Goal: Task Accomplishment & Management: Manage account settings

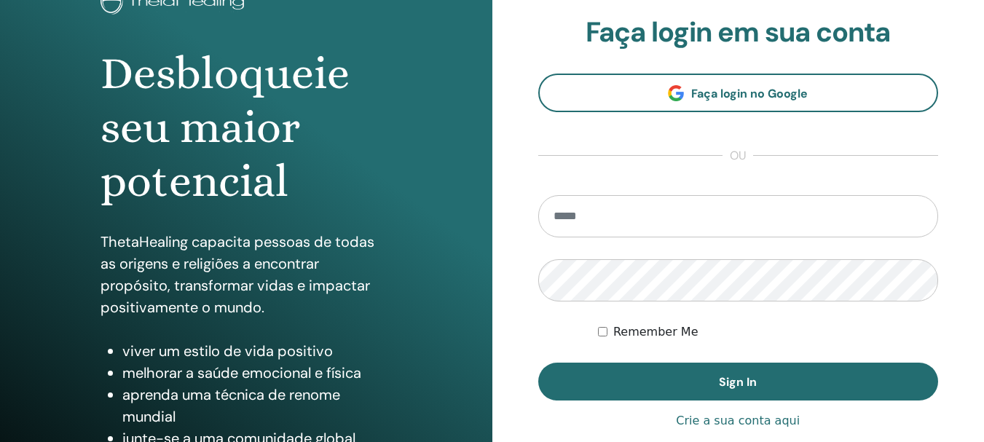
scroll to position [153, 0]
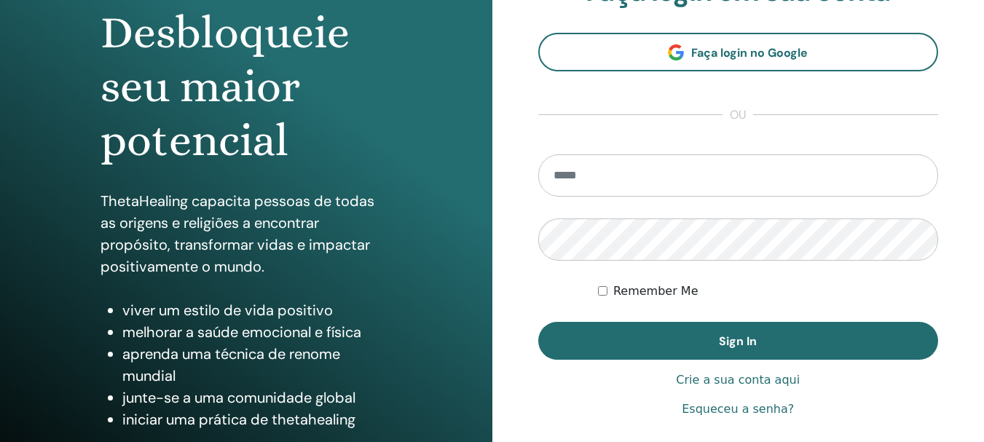
click at [654, 189] on input "email" at bounding box center [738, 175] width 400 height 42
type input "**"
click at [719, 24] on section "Faça login em sua conta Faça login no Google ou ** Remember Me Sign In" at bounding box center [738, 167] width 400 height 385
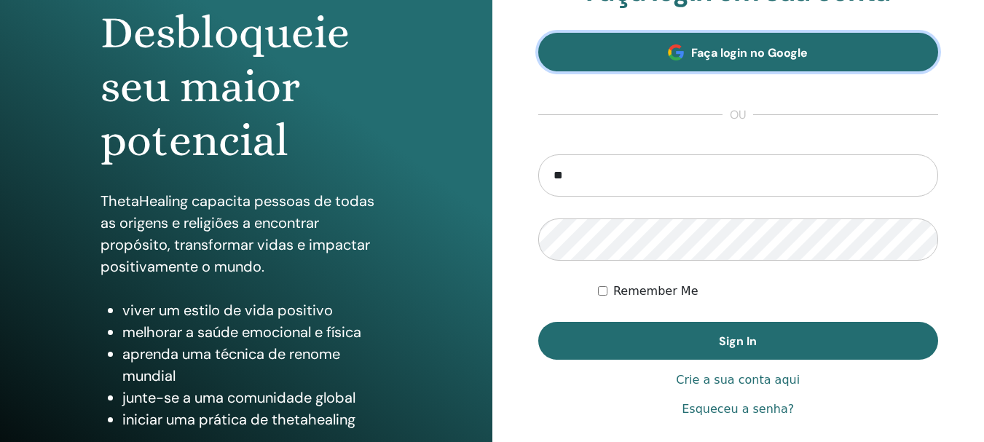
click at [723, 56] on span "Faça login no Google" at bounding box center [749, 52] width 116 height 15
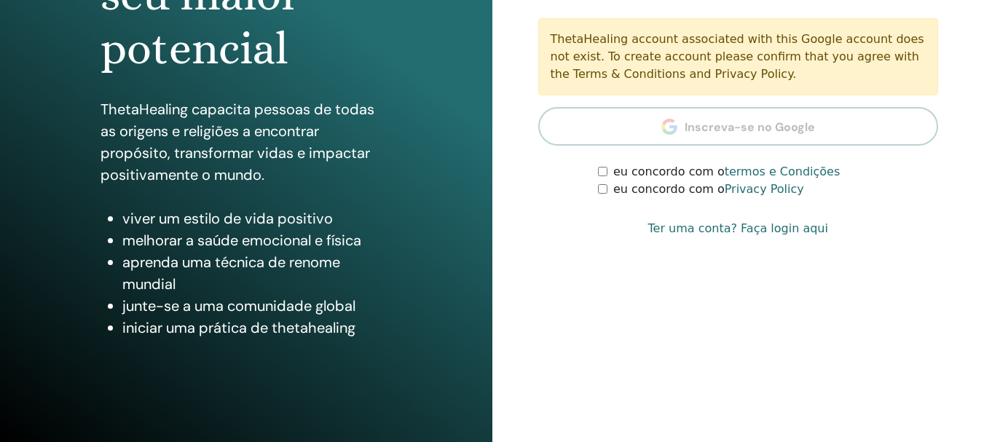
scroll to position [257, 0]
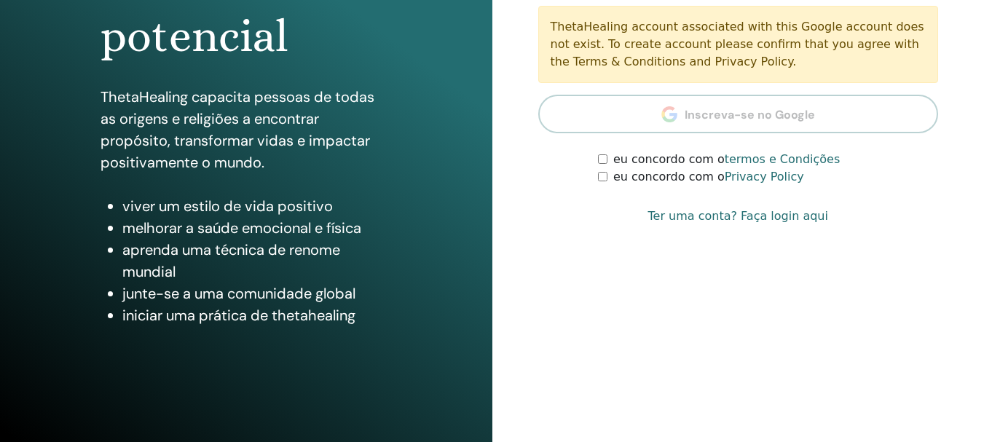
click at [634, 157] on label "eu concordo com o termos e Condições" at bounding box center [726, 159] width 226 height 17
click at [632, 178] on label "eu concordo com o Privacy Policy" at bounding box center [708, 176] width 191 height 17
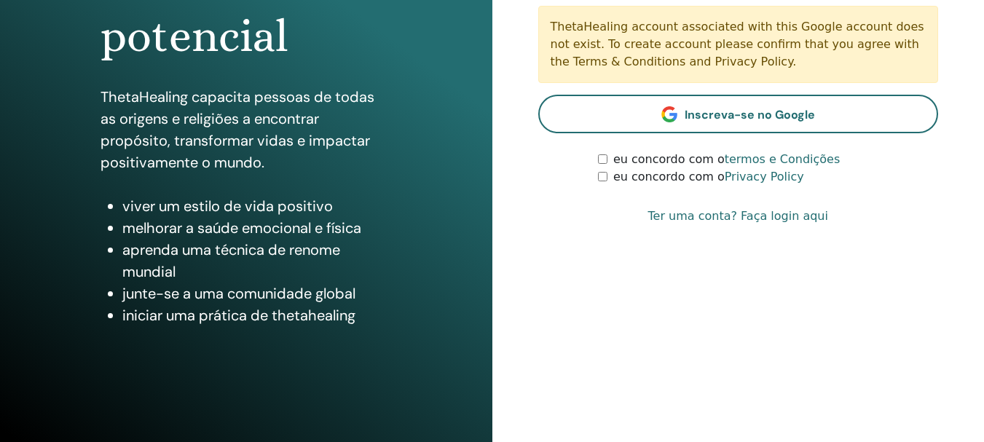
click at [695, 217] on link "Ter uma conta? Faça login aqui" at bounding box center [738, 216] width 180 height 17
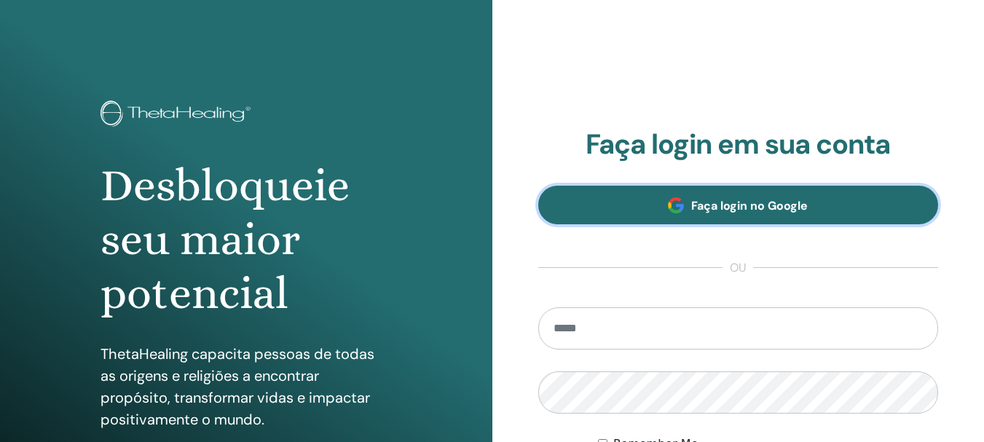
click at [712, 217] on link "Faça login no Google" at bounding box center [738, 205] width 400 height 39
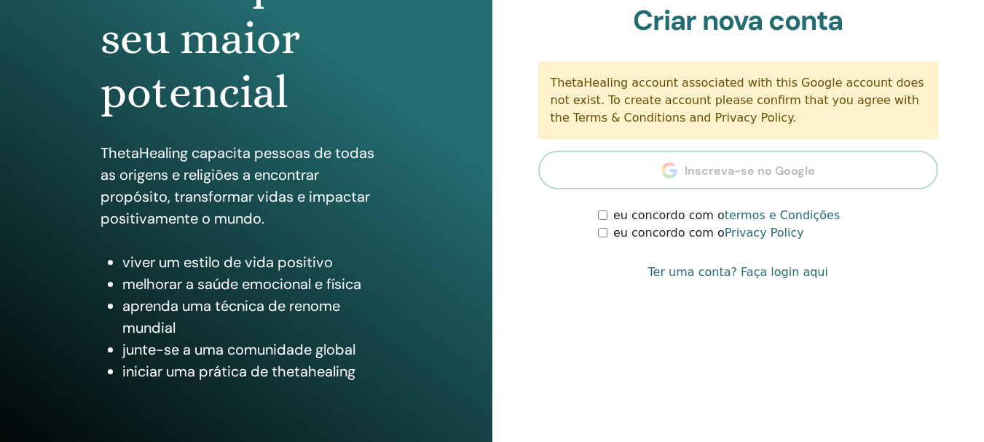
scroll to position [257, 0]
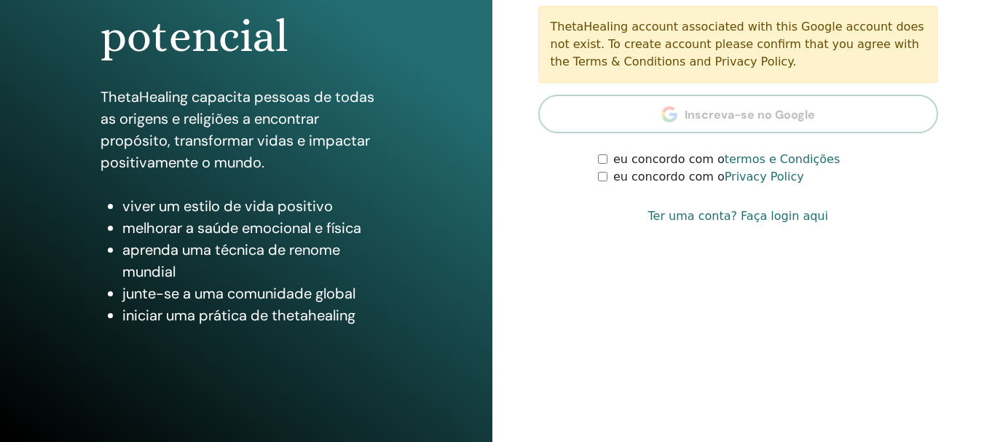
click at [681, 162] on label "eu concordo com o termos e Condições" at bounding box center [726, 159] width 226 height 17
click at [681, 175] on label "eu concordo com o Privacy Policy" at bounding box center [708, 176] width 191 height 17
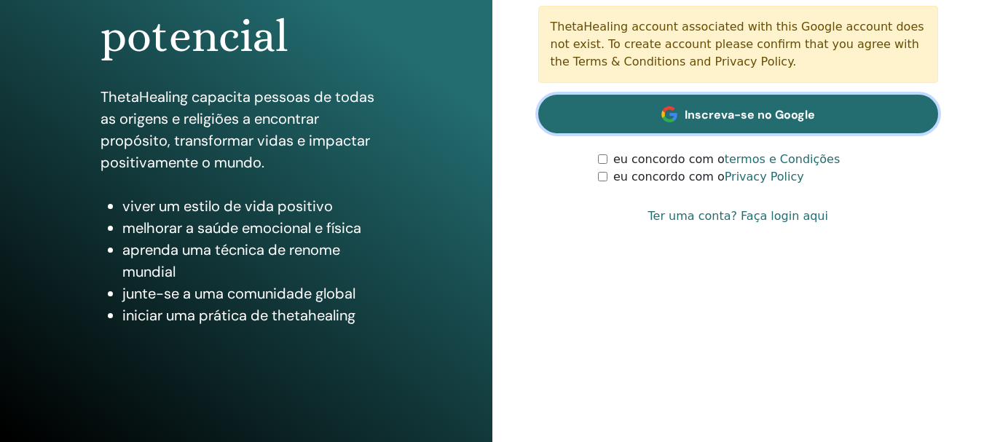
click at [705, 100] on link "Inscreva-se no Google" at bounding box center [738, 114] width 400 height 39
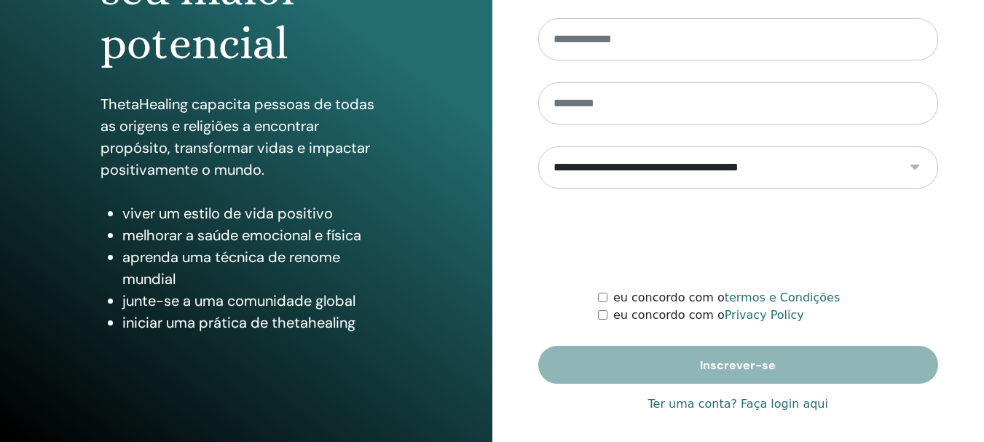
scroll to position [257, 0]
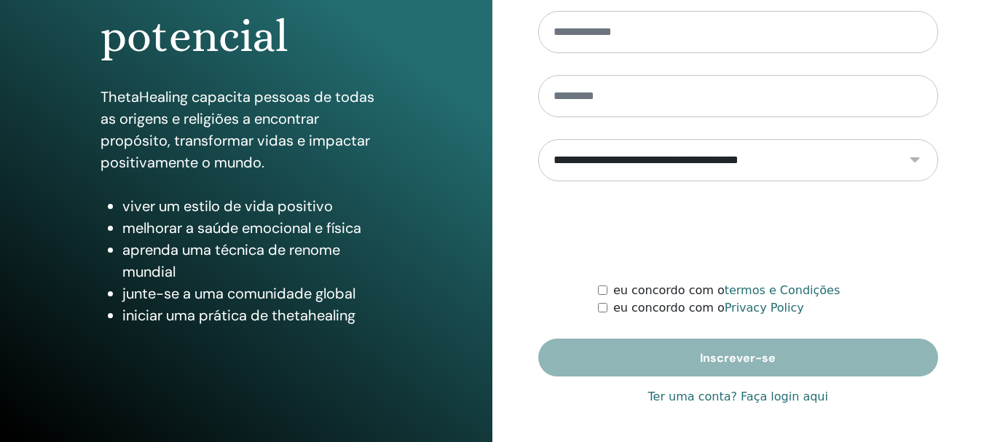
click at [757, 401] on link "Ter uma conta? Faça login aqui" at bounding box center [738, 396] width 180 height 17
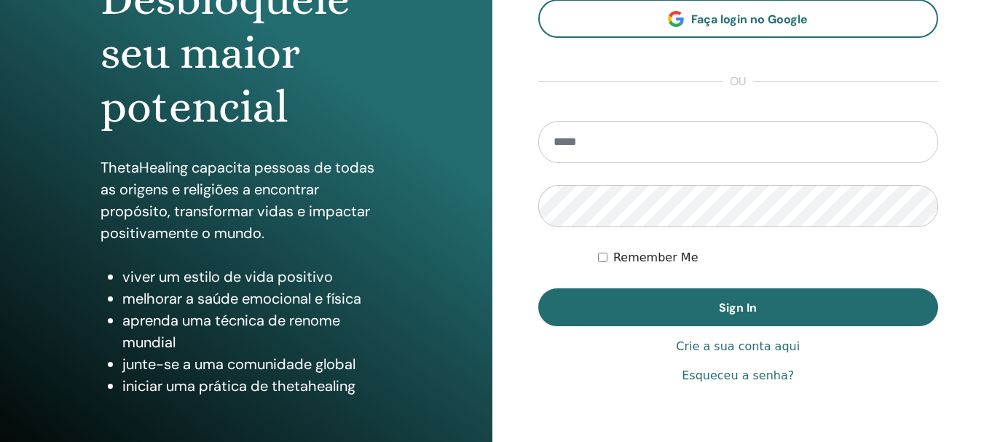
scroll to position [183, 0]
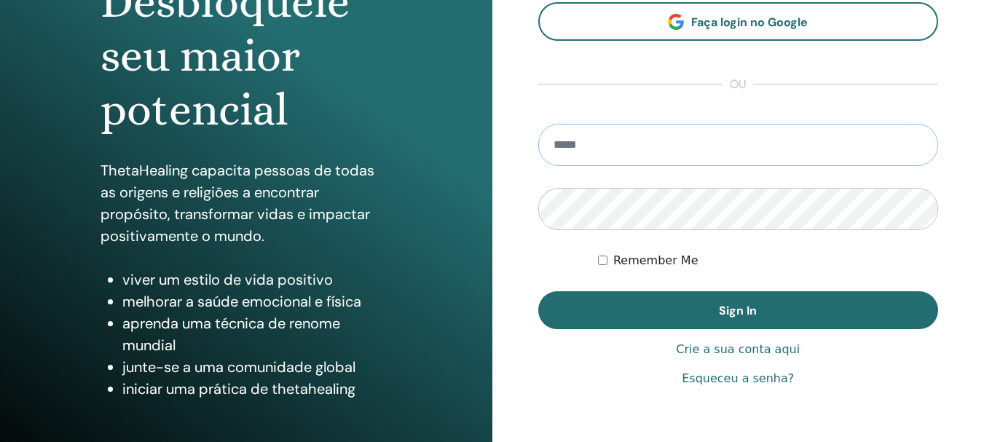
click at [652, 154] on input "email" at bounding box center [738, 145] width 400 height 42
type input "**********"
click at [625, 264] on label "Remember Me" at bounding box center [655, 260] width 85 height 17
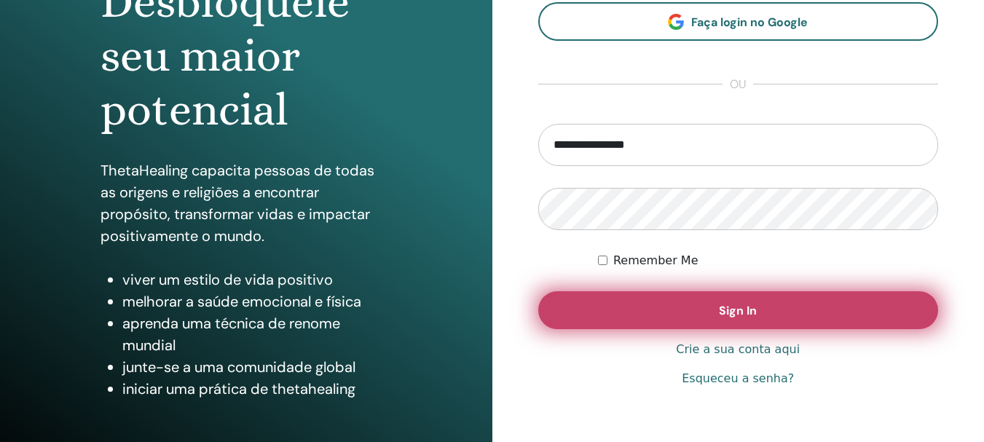
click at [649, 293] on button "Sign In" at bounding box center [738, 310] width 400 height 38
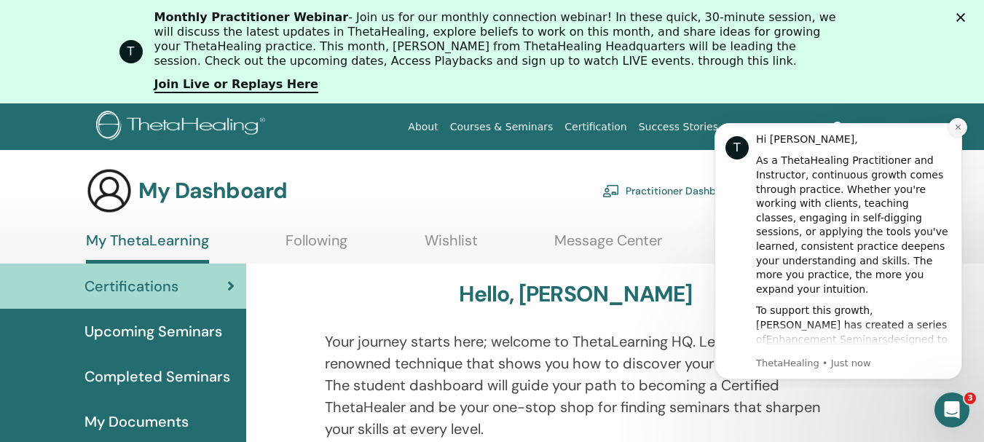
click at [960, 129] on icon "Dismiss notification" at bounding box center [957, 127] width 5 height 5
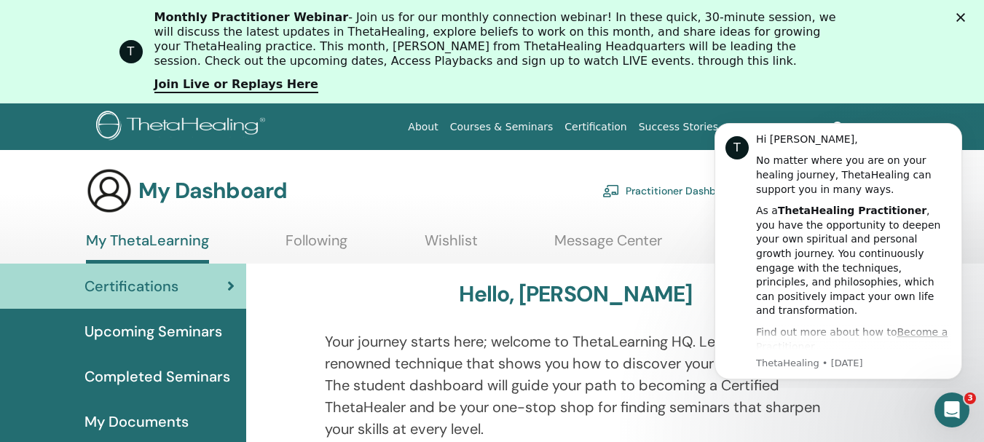
click at [970, 12] on div "T Monthly Practitioner Webinar - Join us for our monthly connection webinar! In…" at bounding box center [492, 52] width 984 height 92
click at [965, 19] on polygon "Close" at bounding box center [960, 17] width 9 height 9
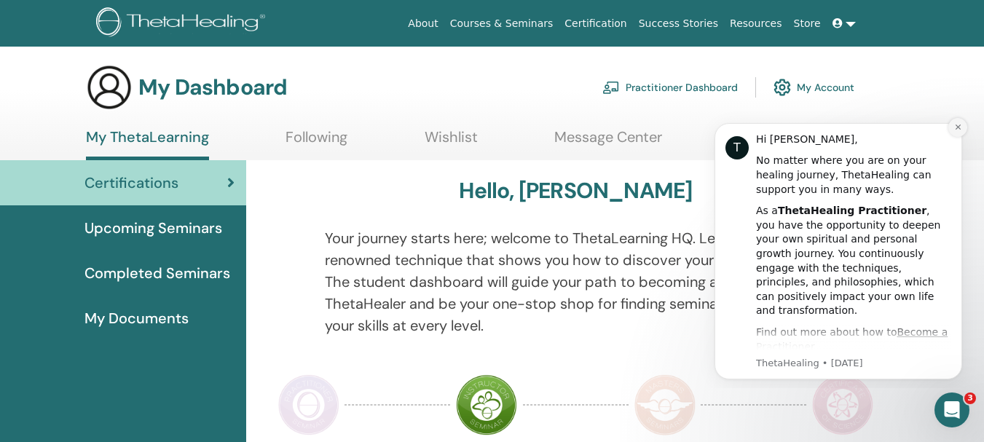
click at [960, 130] on icon "Dismiss notification" at bounding box center [957, 127] width 5 height 5
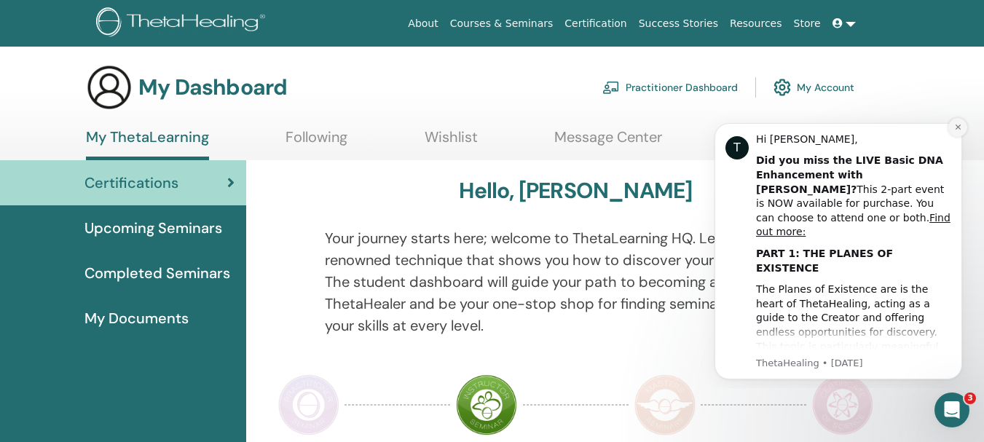
click at [960, 122] on button "Dismiss notification" at bounding box center [957, 127] width 19 height 19
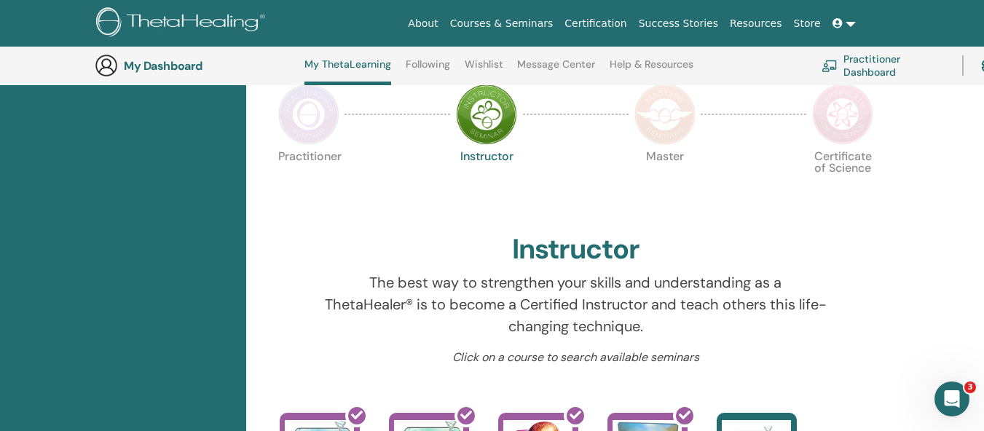
scroll to position [330, 0]
click at [304, 125] on img at bounding box center [308, 113] width 61 height 61
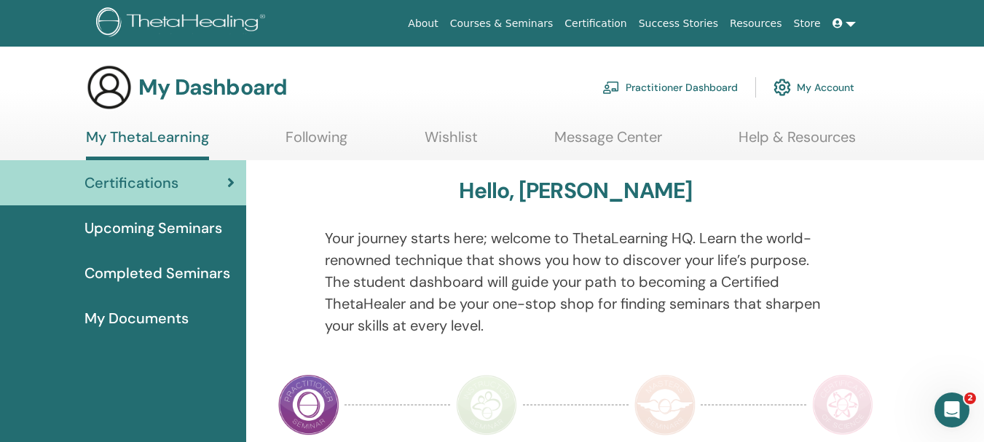
click at [151, 276] on span "Completed Seminars" at bounding box center [157, 273] width 146 height 22
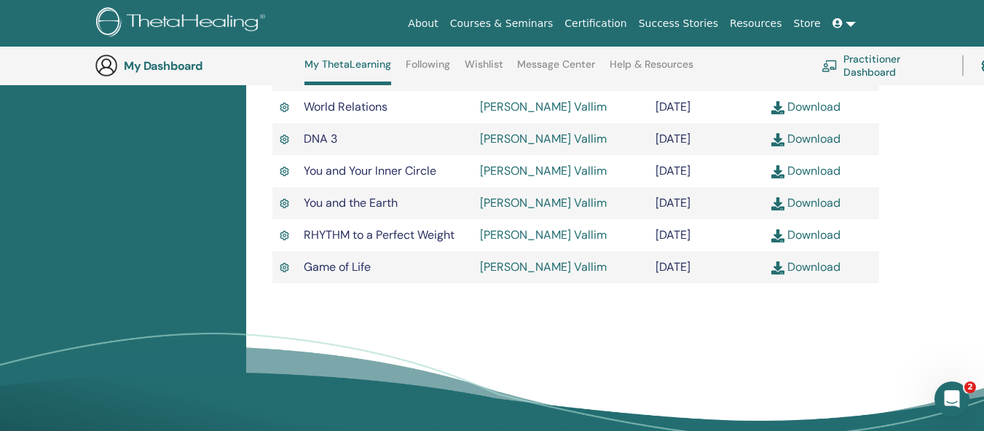
scroll to position [694, 0]
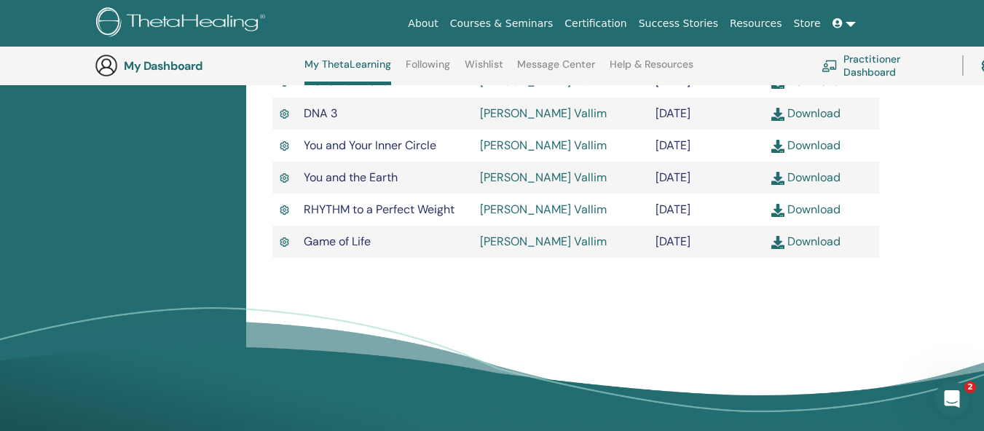
drag, startPoint x: 743, startPoint y: 315, endPoint x: 652, endPoint y: 310, distance: 90.4
click at [652, 258] on td "January/12, 2025" at bounding box center [705, 242] width 115 height 32
drag, startPoint x: 683, startPoint y: 280, endPoint x: 657, endPoint y: 258, distance: 33.1
click at [657, 226] on td "December/10, 2022" at bounding box center [705, 210] width 115 height 32
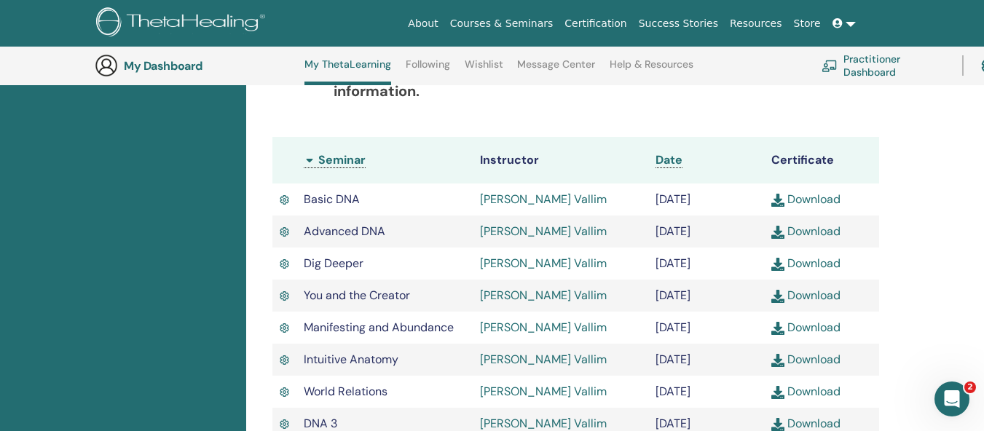
scroll to position [475, 0]
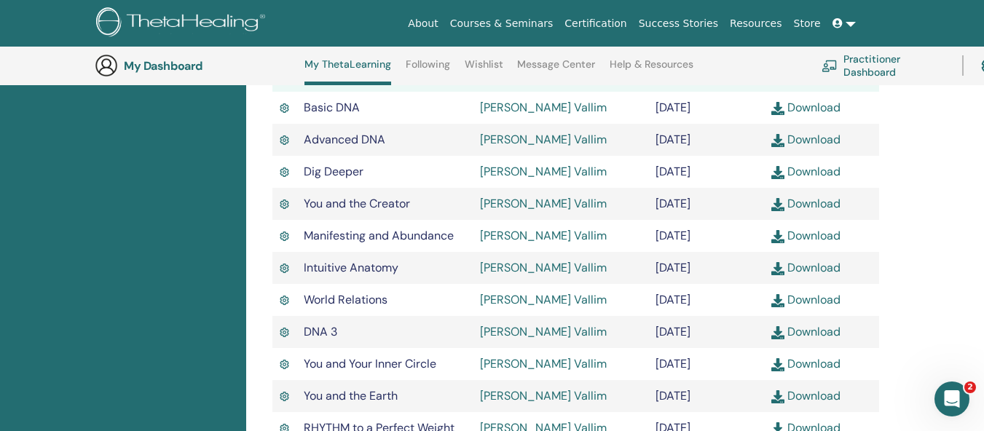
click at [202, 305] on div "Certifications Upcoming Seminars Completed Seminars My Documents" at bounding box center [123, 197] width 246 height 948
click at [912, 250] on div "Completed Seminars Below you can find your completed seminars. If you see missi…" at bounding box center [615, 197] width 738 height 948
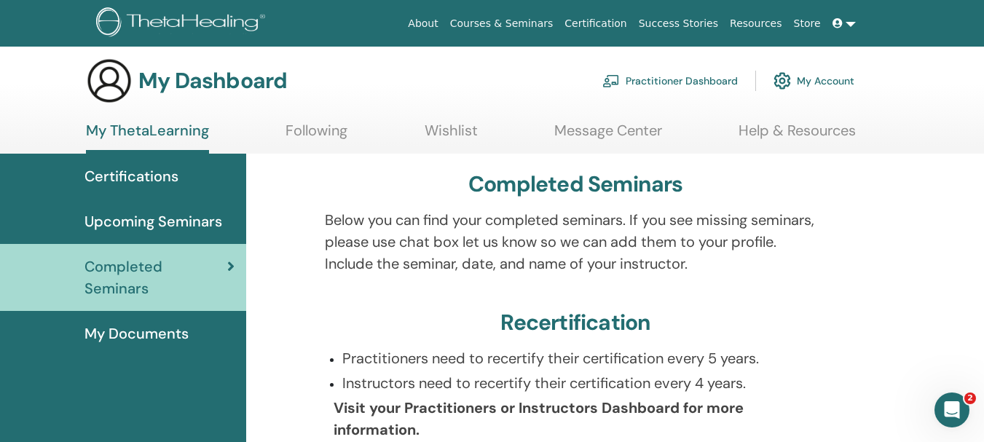
scroll to position [0, 0]
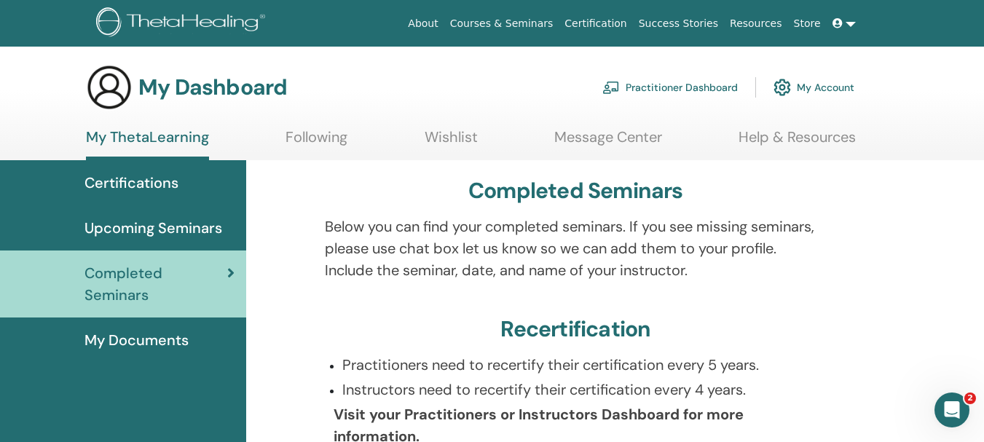
drag, startPoint x: 490, startPoint y: 363, endPoint x: 636, endPoint y: 365, distance: 145.6
click at [635, 365] on p "Practitioners need to recertify their certification every 5 years." at bounding box center [584, 365] width 484 height 22
drag, startPoint x: 671, startPoint y: 396, endPoint x: 743, endPoint y: 394, distance: 72.1
click at [731, 395] on p "Instructors need to recertify their certification every 4 years." at bounding box center [584, 390] width 484 height 22
click at [793, 384] on p "Instructors need to recertify their certification every 4 years." at bounding box center [584, 390] width 484 height 22
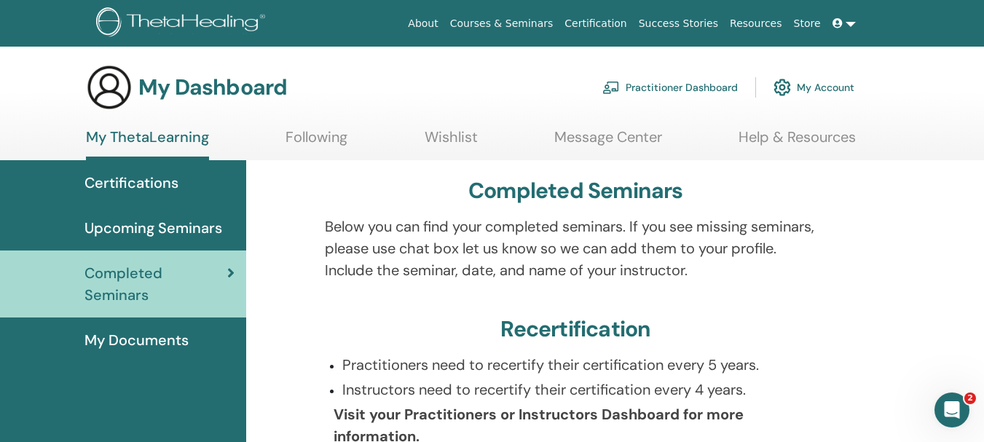
drag, startPoint x: 594, startPoint y: 366, endPoint x: 750, endPoint y: 368, distance: 155.8
click at [748, 368] on p "Practitioners need to recertify their certification every 5 years." at bounding box center [584, 365] width 484 height 22
click at [774, 368] on p "Practitioners need to recertify their certification every 5 years." at bounding box center [584, 365] width 484 height 22
click at [130, 177] on span "Certifications" at bounding box center [131, 183] width 94 height 22
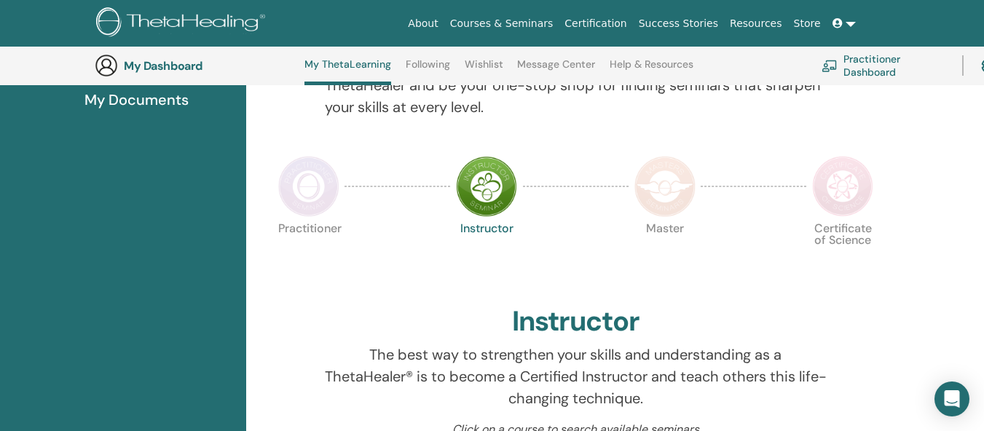
scroll to position [257, 0]
click at [296, 186] on img at bounding box center [308, 186] width 61 height 61
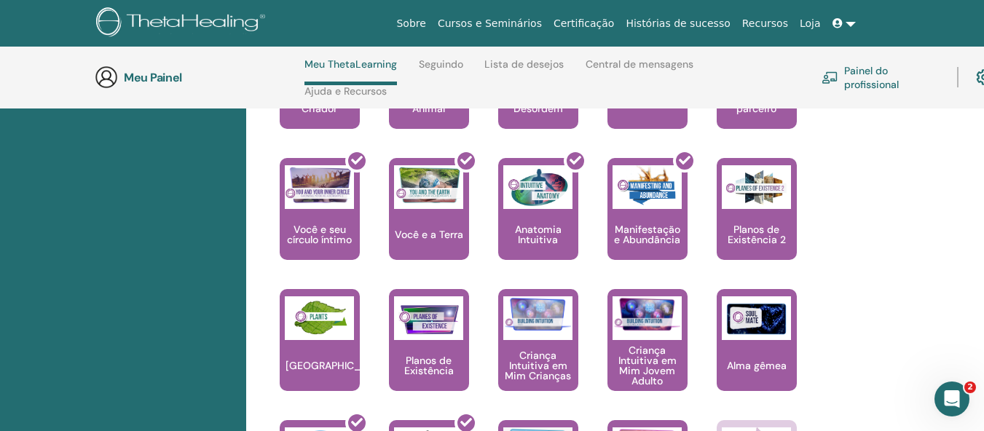
scroll to position [1008, 0]
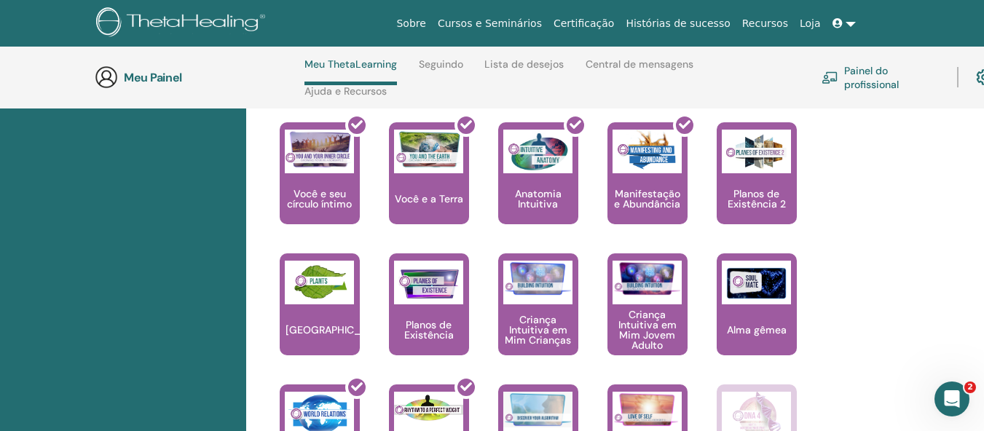
click at [917, 255] on div "Olá, [GEOGRAPHIC_DATA] Sua jornada começa aqui; bem-vindo à sede da ThetaLearni…" at bounding box center [615, 19] width 738 height 1611
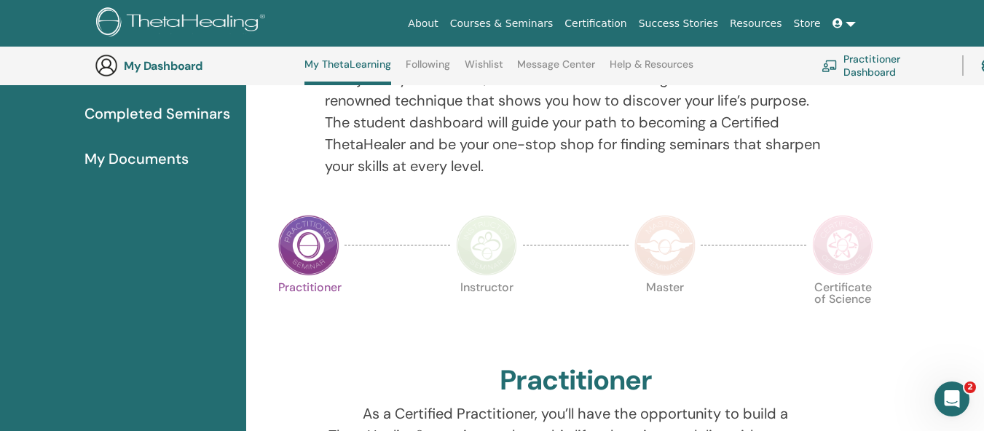
scroll to position [184, 0]
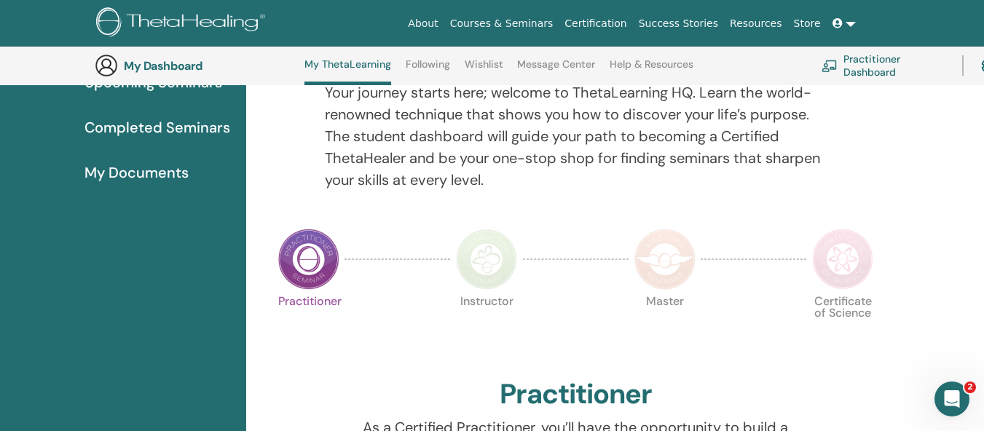
click at [478, 255] on img at bounding box center [486, 259] width 61 height 61
click at [502, 265] on img at bounding box center [486, 259] width 61 height 61
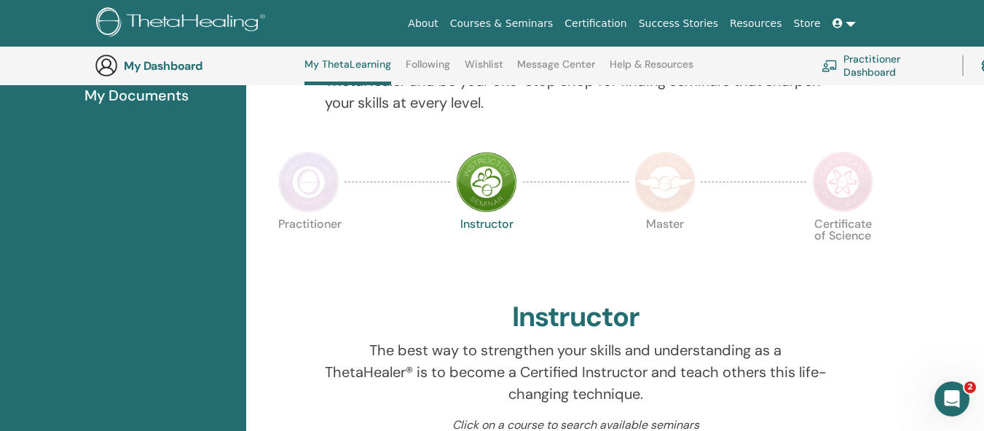
scroll to position [184, 0]
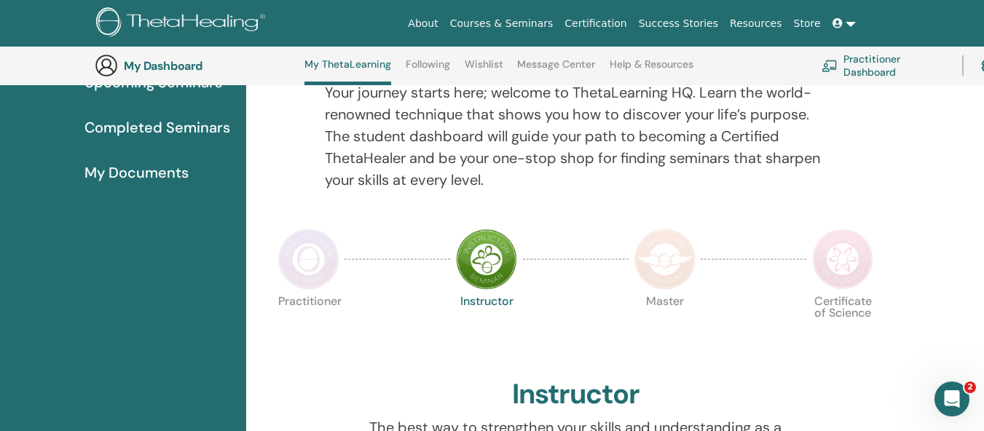
click at [670, 254] on img at bounding box center [664, 259] width 61 height 61
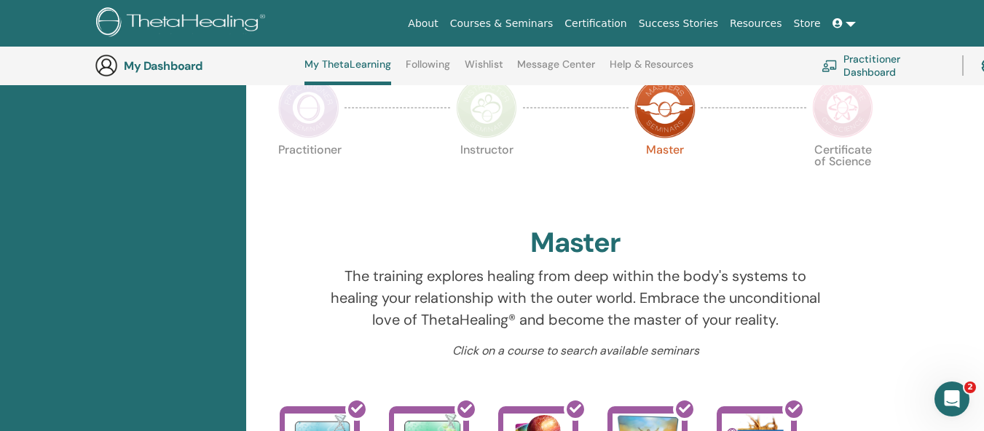
scroll to position [330, 0]
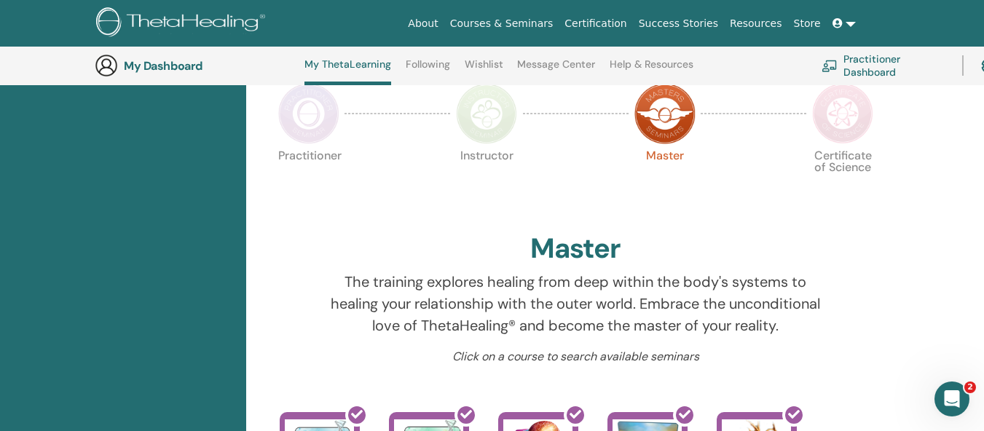
click at [840, 127] on img at bounding box center [842, 113] width 61 height 61
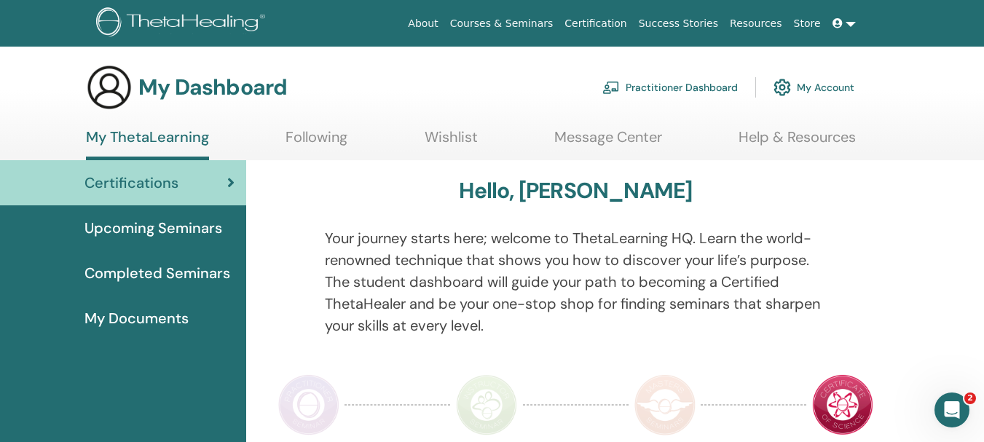
click at [189, 226] on span "Upcoming Seminars" at bounding box center [153, 228] width 138 height 22
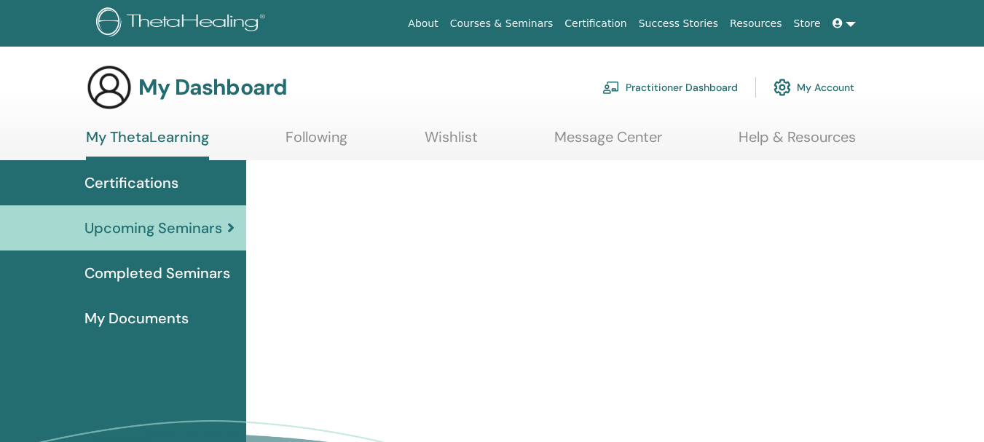
click at [162, 317] on span "My Documents" at bounding box center [136, 318] width 104 height 22
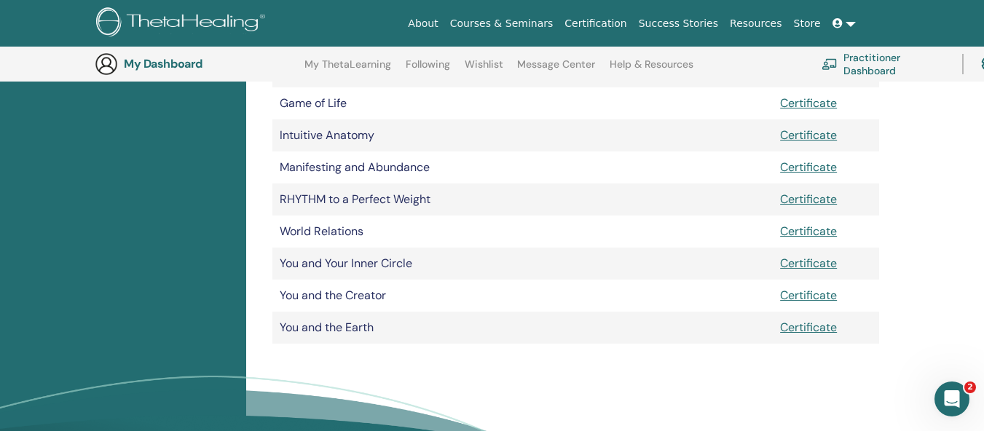
click at [329, 265] on td "You and Your Inner Circle" at bounding box center [484, 264] width 424 height 32
click at [330, 167] on td "Manifesting and Abundance" at bounding box center [484, 167] width 424 height 32
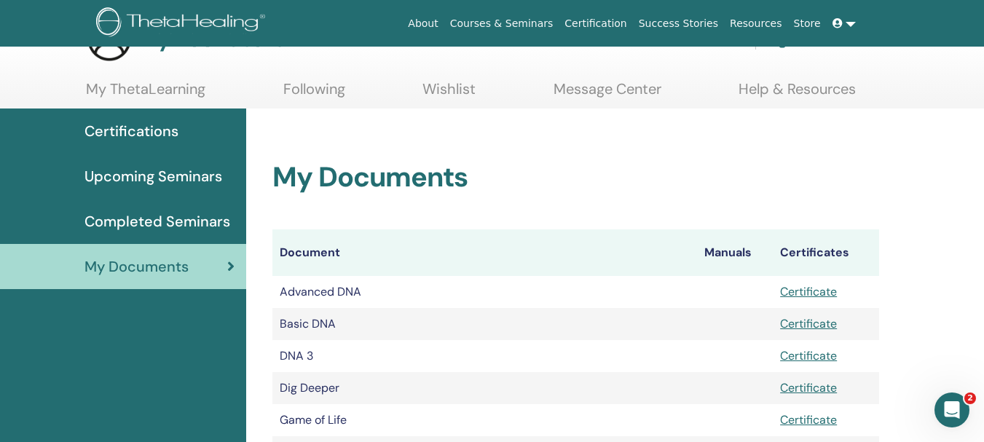
scroll to position [73, 0]
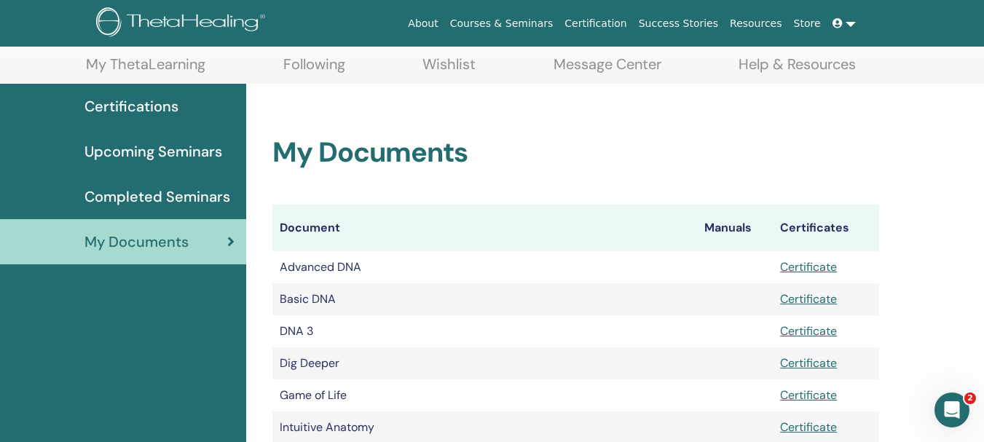
click at [146, 102] on span "Certifications" at bounding box center [131, 106] width 94 height 22
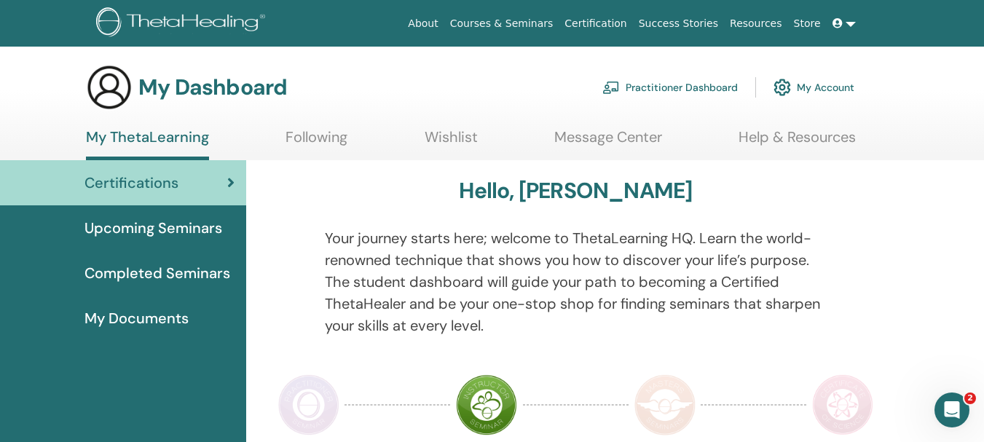
click at [196, 266] on span "Completed Seminars" at bounding box center [157, 273] width 146 height 22
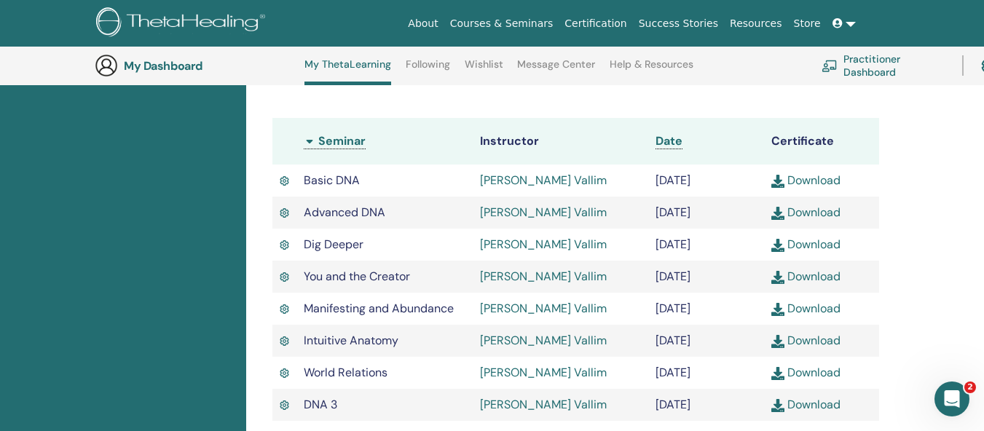
click at [800, 188] on link "Download" at bounding box center [805, 180] width 69 height 15
click at [946, 271] on div "Completed Seminars Below you can find your completed seminars. If you see missi…" at bounding box center [615, 270] width 738 height 948
click at [820, 220] on link "Download" at bounding box center [805, 212] width 69 height 15
click at [826, 252] on link "Download" at bounding box center [805, 244] width 69 height 15
click at [915, 320] on div "Completed Seminars Below you can find your completed seminars. If you see missi…" at bounding box center [615, 270] width 738 height 948
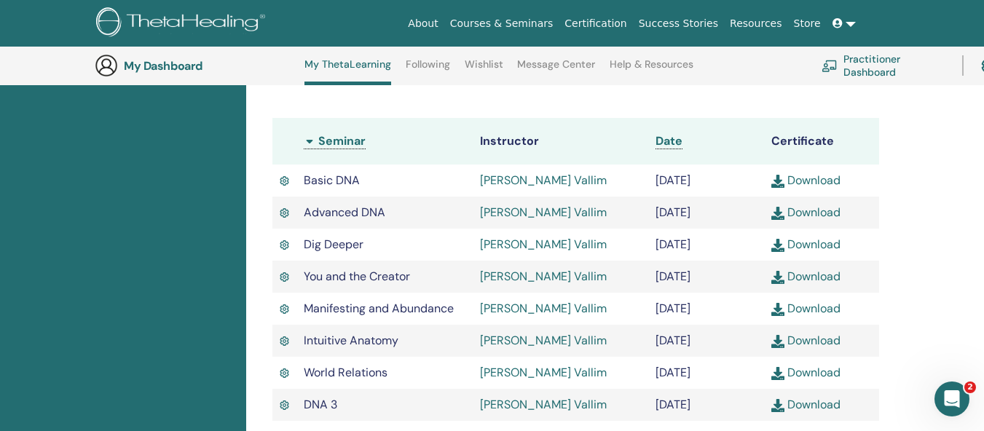
click at [815, 284] on link "Download" at bounding box center [805, 276] width 69 height 15
click at [797, 316] on link "Download" at bounding box center [805, 308] width 69 height 15
click at [807, 348] on link "Download" at bounding box center [805, 340] width 69 height 15
click at [826, 380] on link "Download" at bounding box center [805, 372] width 69 height 15
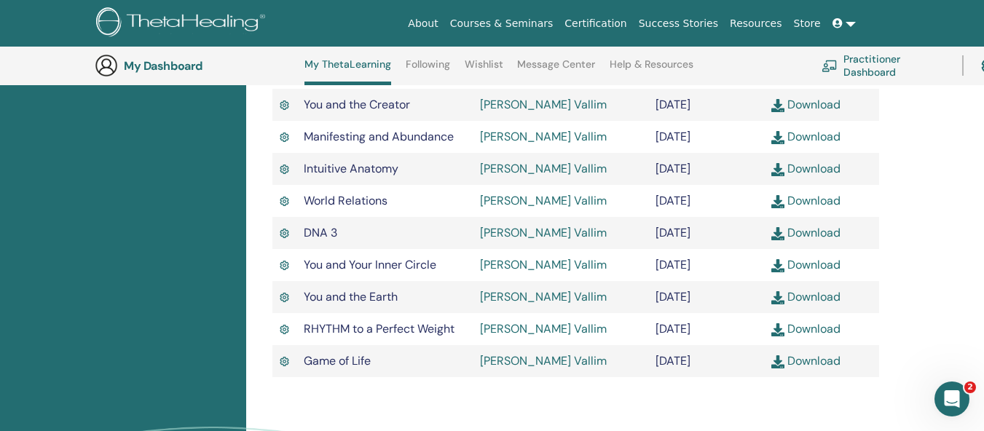
scroll to position [621, 0]
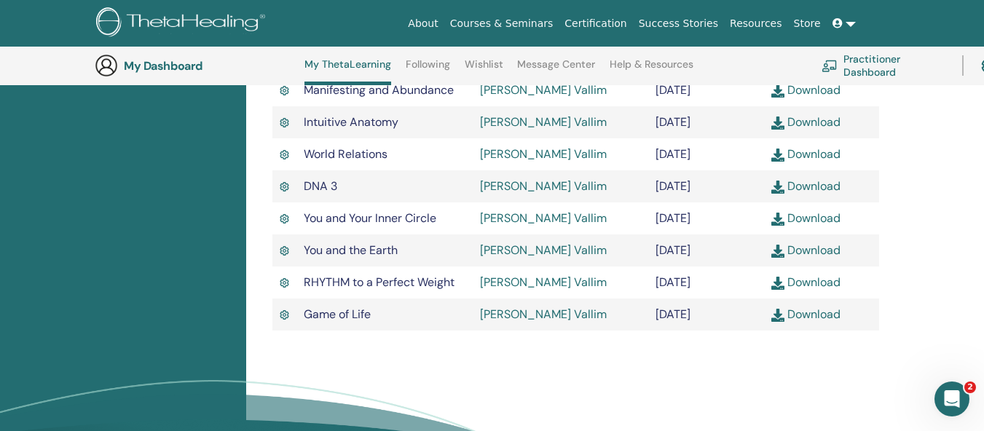
click at [943, 256] on div "Completed Seminars Below you can find your completed seminars. If you see missi…" at bounding box center [615, 52] width 738 height 948
click at [822, 194] on link "Download" at bounding box center [805, 185] width 69 height 15
click at [832, 226] on link "Download" at bounding box center [805, 217] width 69 height 15
click at [912, 332] on div "Completed Seminars Below you can find your completed seminars. If you see missi…" at bounding box center [615, 52] width 738 height 948
click at [836, 258] on link "Download" at bounding box center [805, 249] width 69 height 15
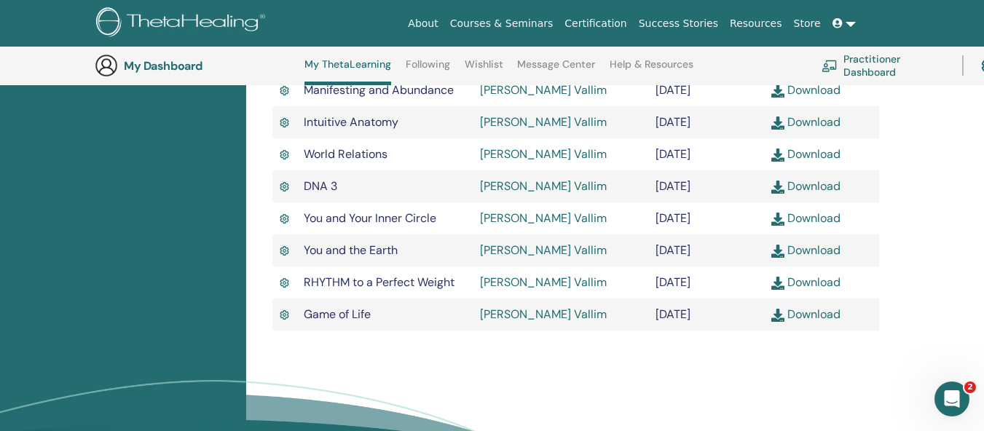
click at [803, 290] on link "Download" at bounding box center [805, 281] width 69 height 15
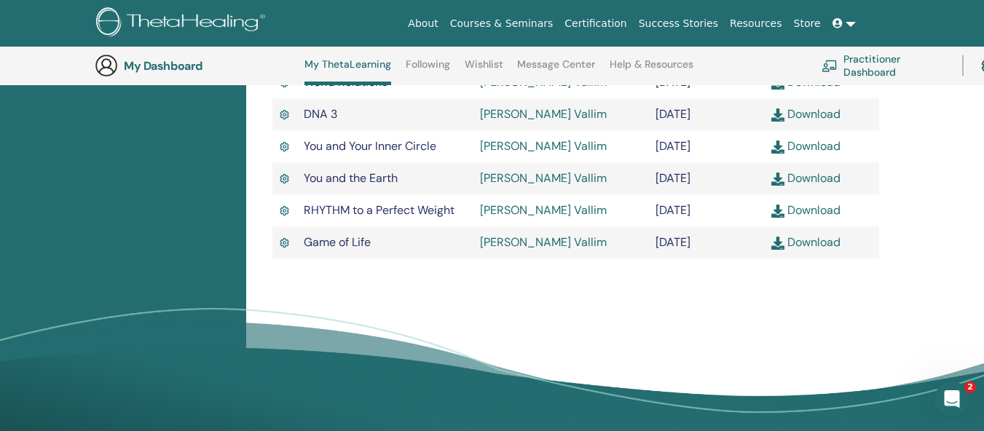
scroll to position [694, 0]
click at [816, 249] on link "Download" at bounding box center [805, 241] width 69 height 15
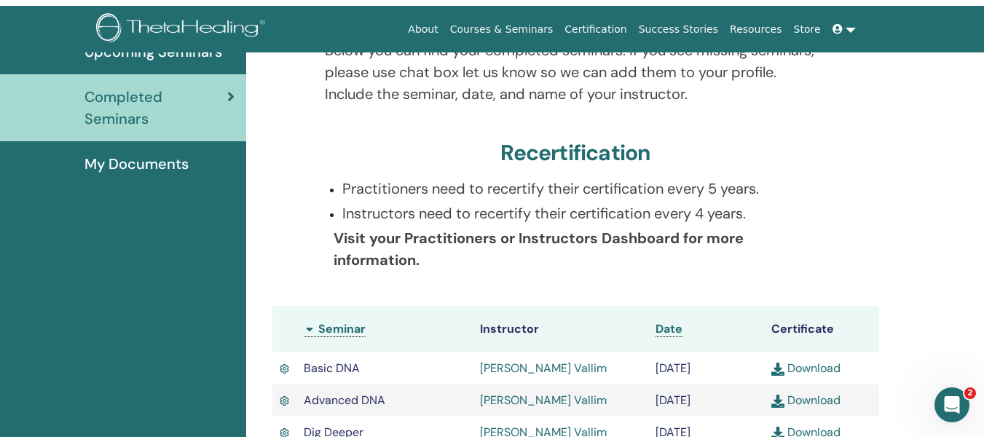
scroll to position [0, 0]
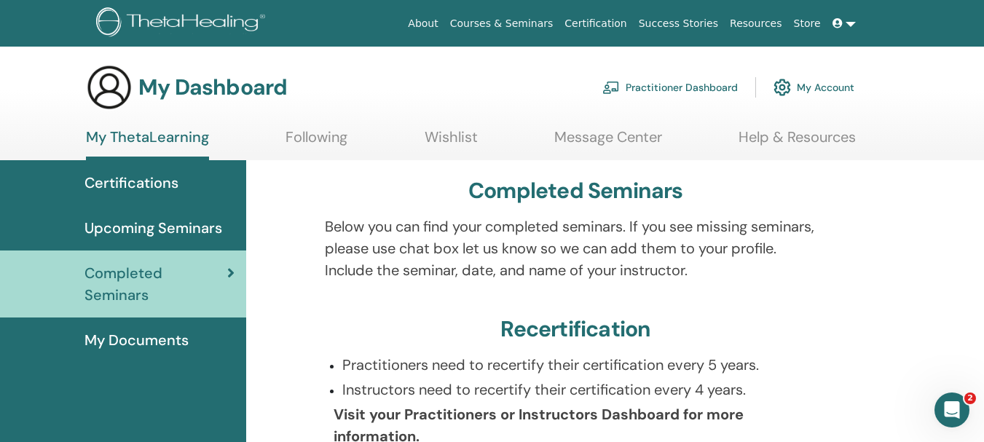
click at [456, 136] on link "Wishlist" at bounding box center [450, 142] width 53 height 28
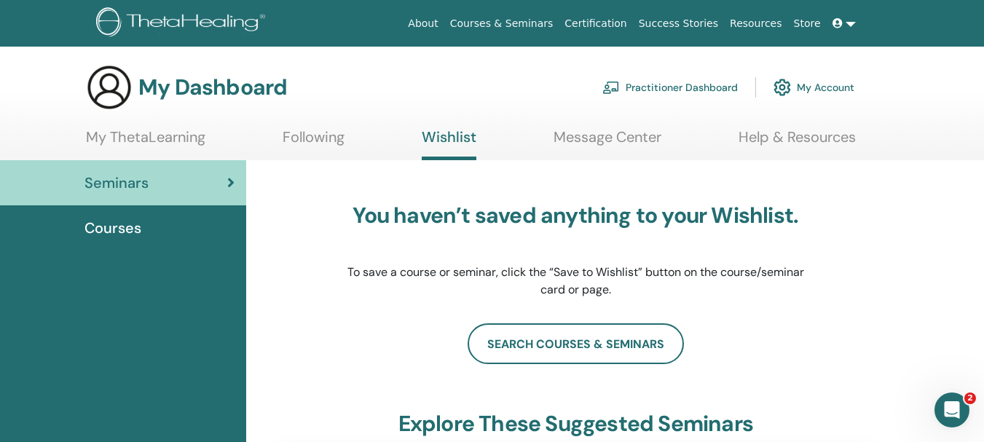
click at [836, 21] on icon at bounding box center [837, 23] width 10 height 10
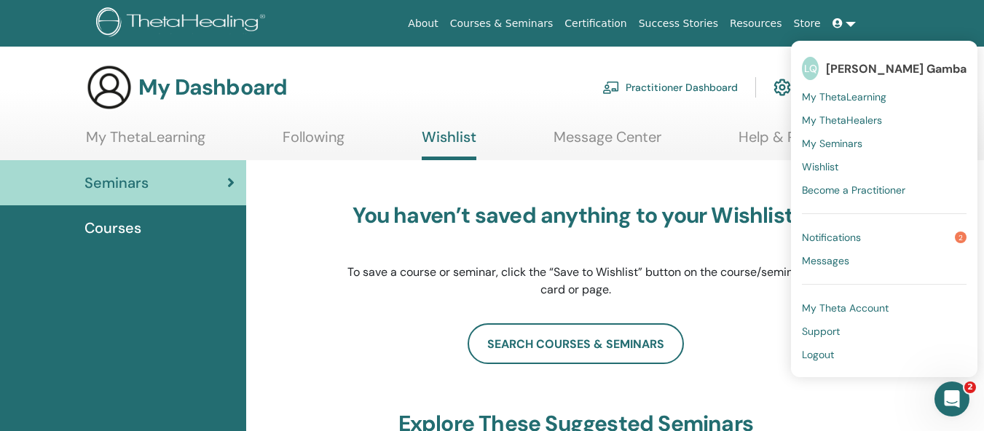
click at [874, 244] on link "Notifications 2" at bounding box center [884, 237] width 165 height 23
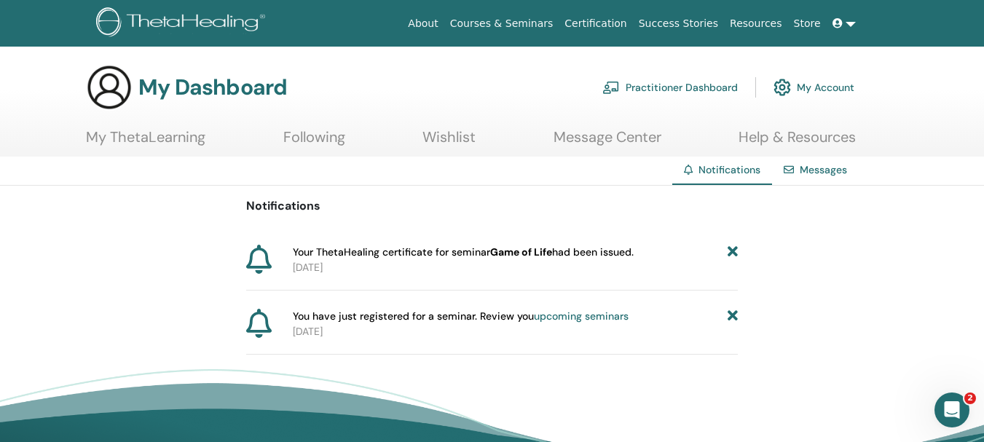
click at [732, 252] on icon at bounding box center [732, 252] width 10 height 15
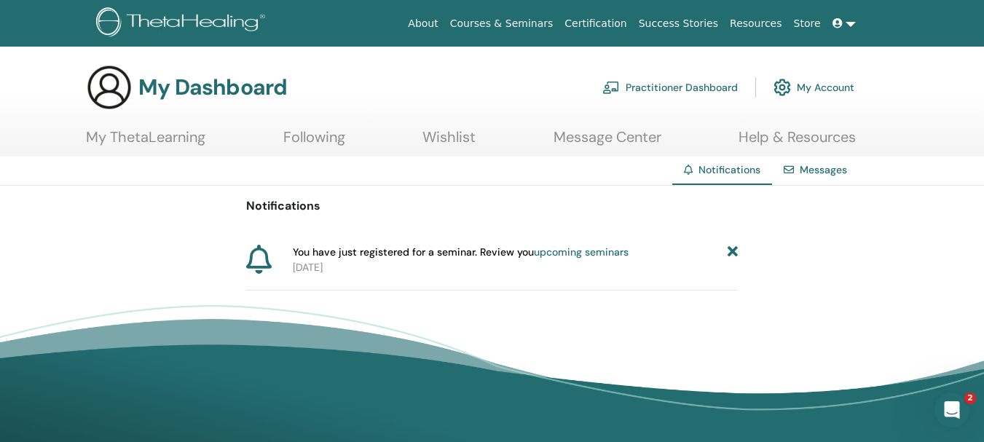
click at [732, 252] on icon at bounding box center [732, 252] width 10 height 15
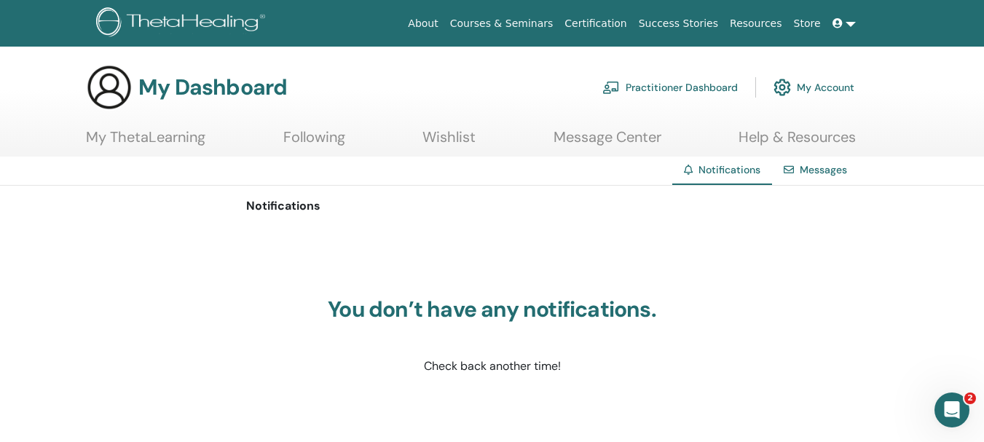
click at [802, 17] on link "Store" at bounding box center [807, 23] width 39 height 27
